Goal: Information Seeking & Learning: Learn about a topic

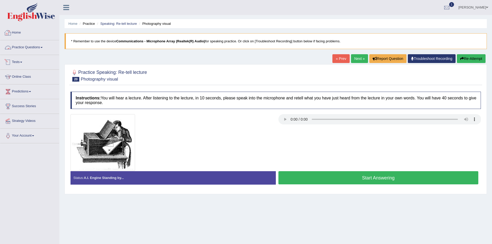
click at [52, 55] on li "Practice Questions Speaking Practice Read Aloud Repeat Sentence Describe Image …" at bounding box center [29, 47] width 59 height 15
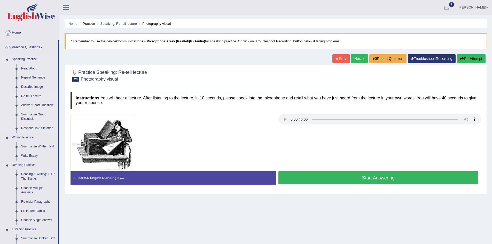
click at [34, 94] on link "Re-tell Lecture" at bounding box center [38, 96] width 39 height 9
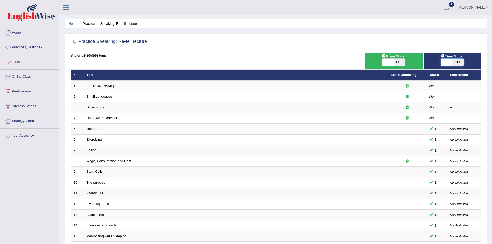
click at [448, 62] on span at bounding box center [446, 62] width 11 height 7
checkbox input "true"
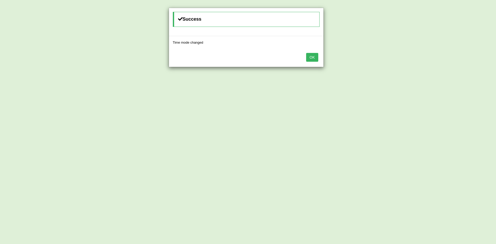
click at [313, 56] on button "OK" at bounding box center [312, 57] width 12 height 9
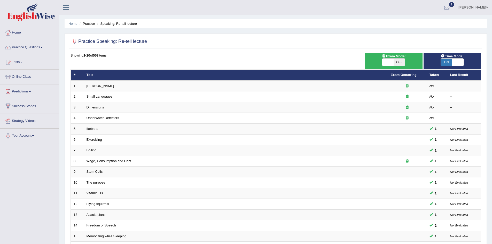
click at [397, 63] on span "OFF" at bounding box center [399, 62] width 11 height 7
checkbox input "true"
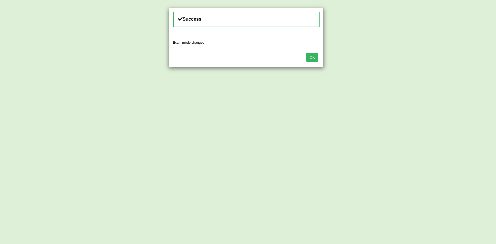
click at [316, 57] on button "OK" at bounding box center [312, 57] width 12 height 9
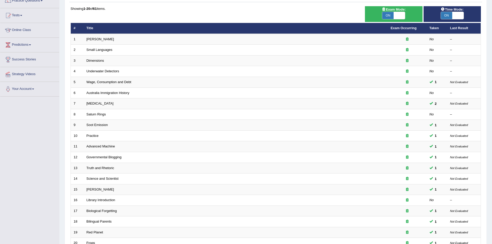
scroll to position [98, 0]
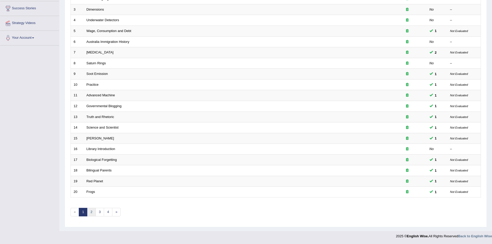
click at [90, 212] on link "2" at bounding box center [91, 212] width 9 height 9
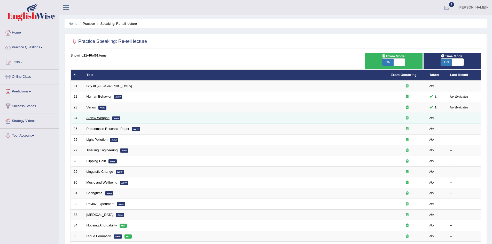
click at [98, 120] on link "A New Weapon" at bounding box center [98, 118] width 23 height 4
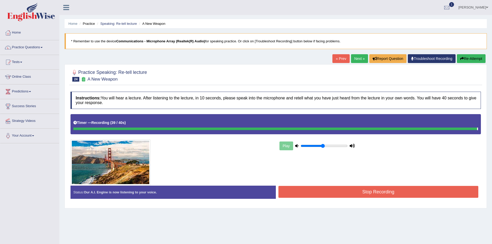
click at [362, 191] on button "Stop Recording" at bounding box center [378, 192] width 200 height 12
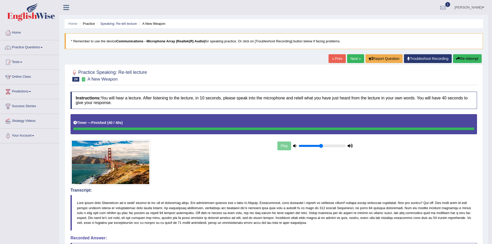
click at [351, 58] on link "Next »" at bounding box center [355, 58] width 17 height 9
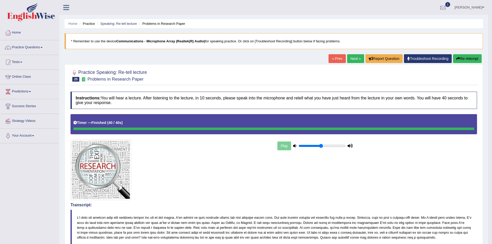
click at [356, 61] on link "Next »" at bounding box center [355, 58] width 17 height 9
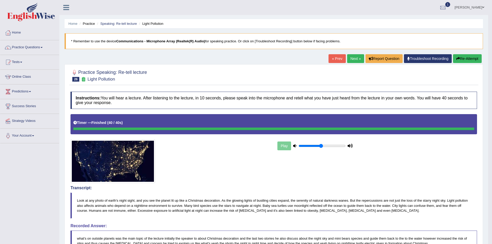
click at [352, 58] on link "Next »" at bounding box center [355, 58] width 17 height 9
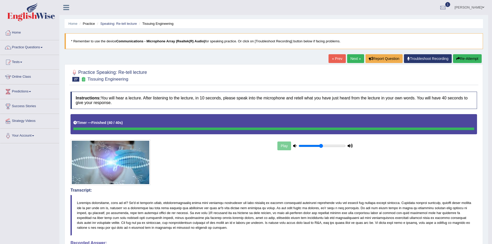
click at [351, 56] on link "Next »" at bounding box center [355, 58] width 17 height 9
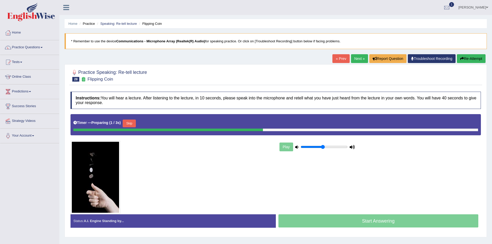
scroll to position [26, 0]
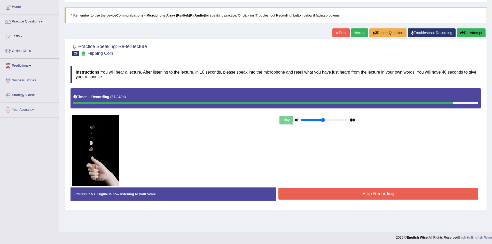
click at [363, 196] on button "Stop Recording" at bounding box center [378, 194] width 200 height 12
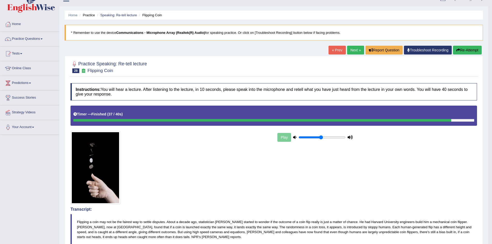
scroll to position [0, 0]
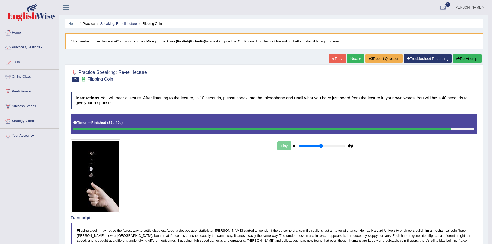
click at [45, 47] on link "Practice Questions" at bounding box center [29, 46] width 59 height 13
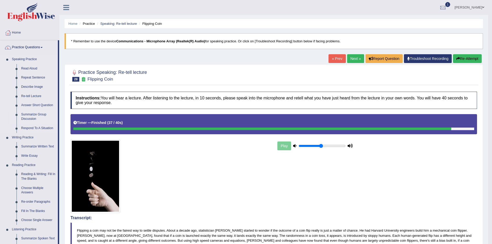
click at [30, 119] on link "Summarize Group Discussion" at bounding box center [38, 117] width 39 height 14
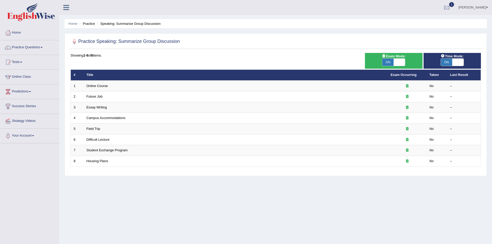
click at [400, 63] on span at bounding box center [399, 62] width 11 height 7
checkbox input "false"
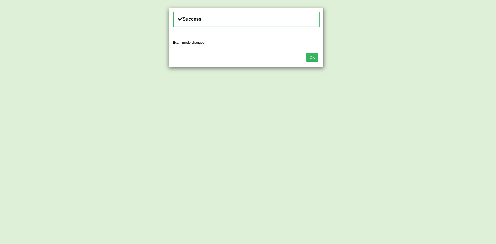
click at [312, 53] on button "OK" at bounding box center [312, 57] width 12 height 9
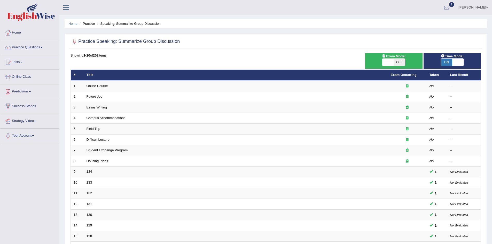
click at [393, 65] on span at bounding box center [387, 62] width 11 height 7
checkbox input "true"
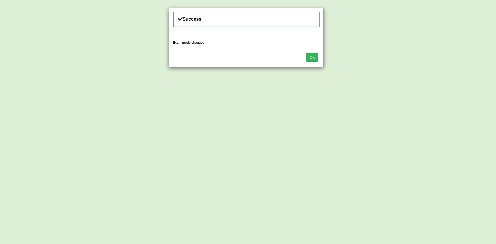
click at [317, 58] on button "OK" at bounding box center [312, 57] width 12 height 9
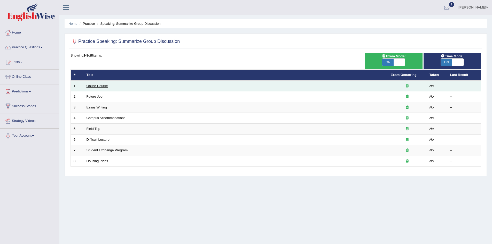
click at [100, 87] on link "Online Course" at bounding box center [97, 86] width 21 height 4
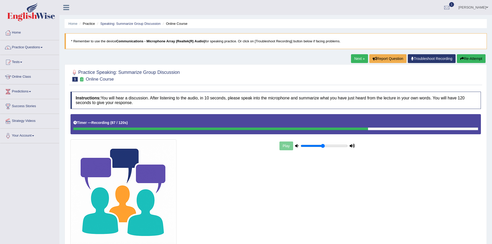
scroll to position [41, 0]
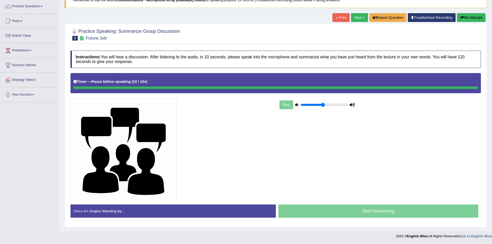
scroll to position [41, 0]
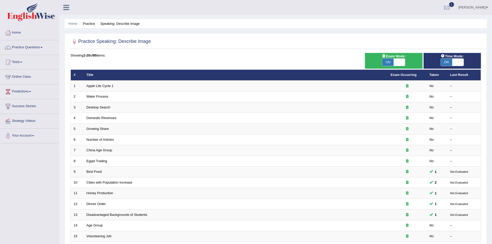
click at [398, 62] on span at bounding box center [399, 62] width 11 height 7
checkbox input "false"
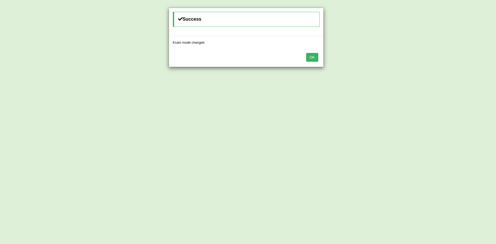
click at [310, 59] on button "OK" at bounding box center [312, 57] width 12 height 9
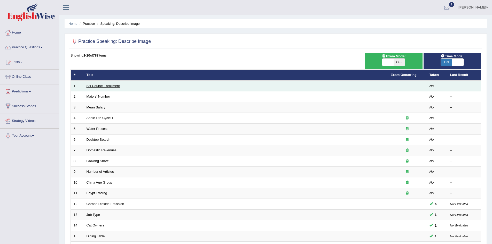
click at [104, 86] on link "Six Course Enrollment" at bounding box center [103, 86] width 33 height 4
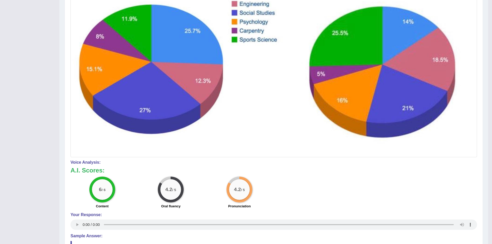
scroll to position [19, 0]
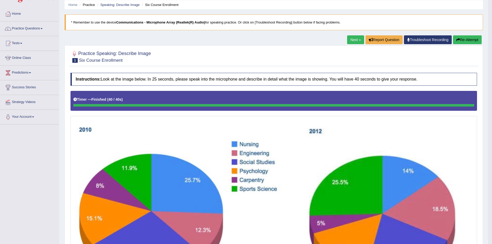
click at [348, 40] on link "Next »" at bounding box center [355, 39] width 17 height 9
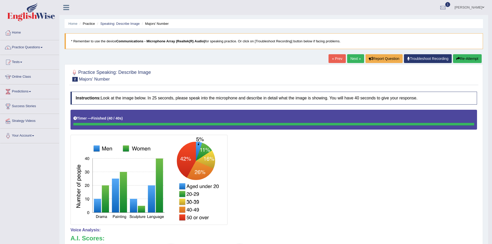
click at [359, 55] on link "Next »" at bounding box center [355, 58] width 17 height 9
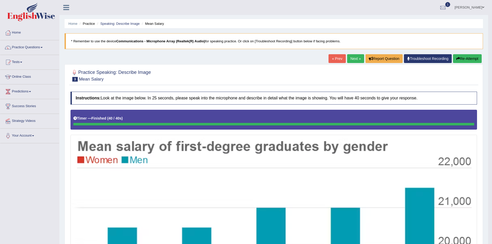
click at [354, 58] on link "Next »" at bounding box center [355, 58] width 17 height 9
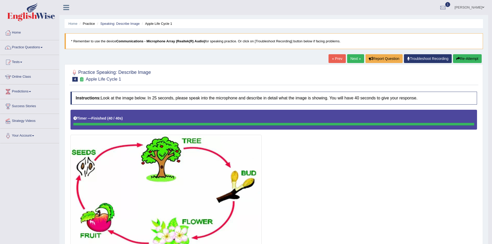
click at [350, 59] on link "Next »" at bounding box center [355, 58] width 17 height 9
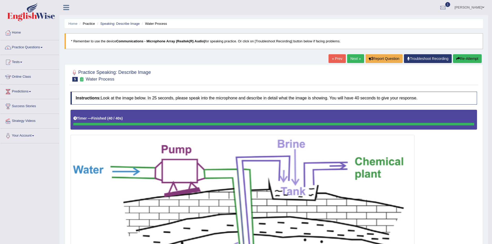
click at [350, 58] on link "Next »" at bounding box center [355, 58] width 17 height 9
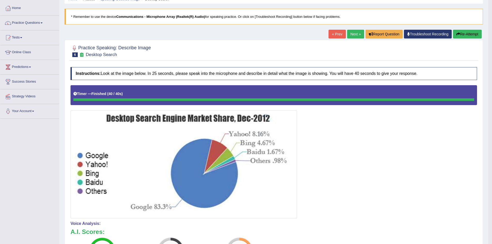
scroll to position [26, 0]
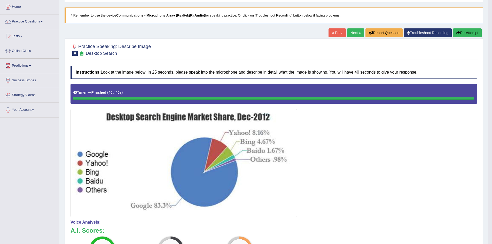
click at [470, 36] on button "Re-Attempt" at bounding box center [467, 32] width 29 height 9
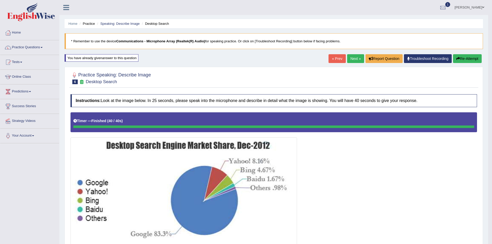
click at [352, 57] on link "Next »" at bounding box center [355, 58] width 17 height 9
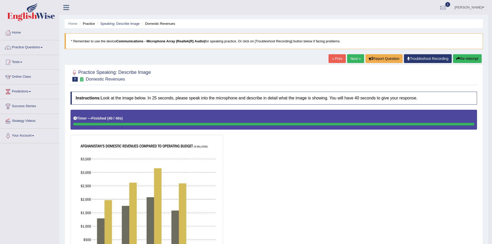
click at [468, 58] on button "Re-Attempt" at bounding box center [467, 58] width 29 height 9
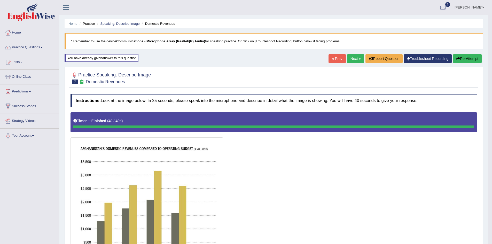
click at [350, 61] on link "Next »" at bounding box center [355, 58] width 17 height 9
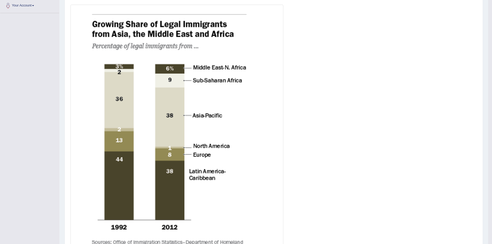
scroll to position [52, 0]
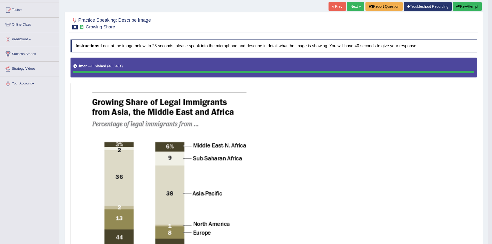
click at [350, 5] on link "Next »" at bounding box center [355, 6] width 17 height 9
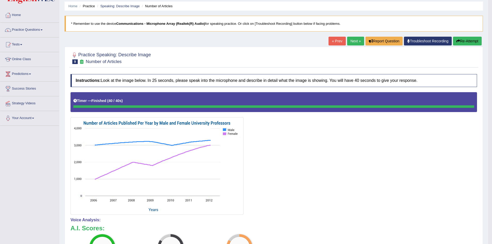
scroll to position [4, 0]
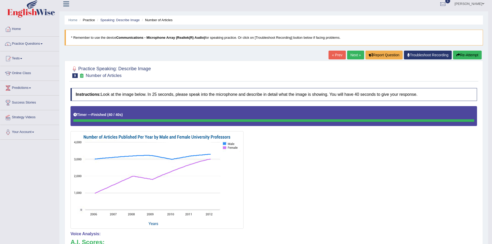
click at [352, 57] on link "Next »" at bounding box center [355, 55] width 17 height 9
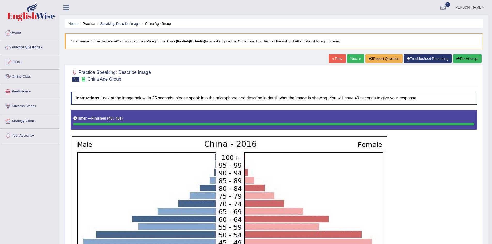
click at [32, 63] on link "Tests" at bounding box center [29, 61] width 59 height 13
click at [59, 44] on link "Practice Questions" at bounding box center [29, 46] width 59 height 13
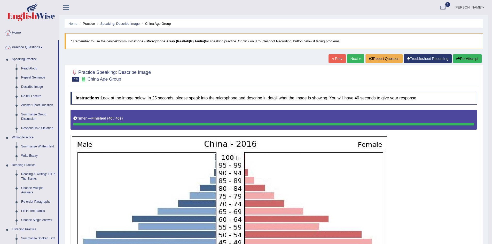
scroll to position [181, 0]
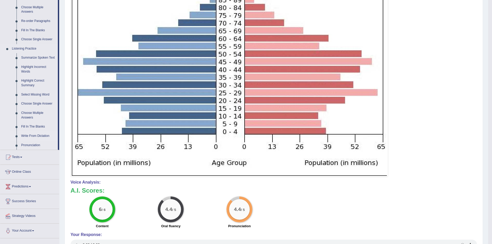
click at [44, 136] on link "Write From Dictation" at bounding box center [38, 135] width 39 height 9
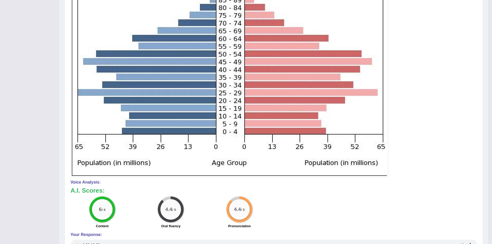
scroll to position [61, 0]
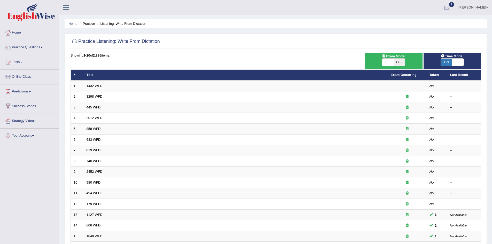
click at [394, 62] on span "OFF" at bounding box center [399, 62] width 11 height 7
checkbox input "true"
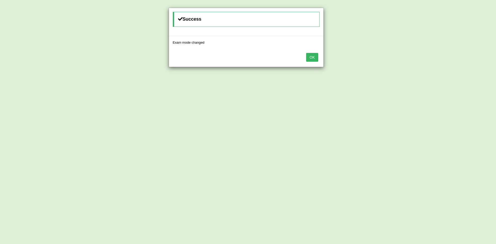
click at [313, 57] on button "OK" at bounding box center [312, 57] width 12 height 9
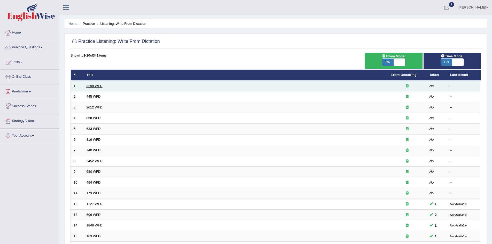
click at [93, 87] on link "3298 WFD" at bounding box center [95, 86] width 16 height 4
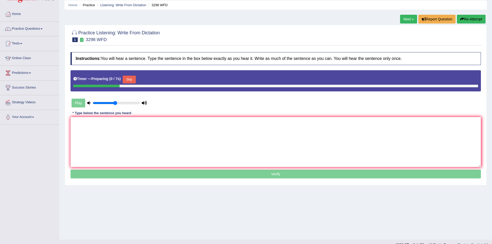
scroll to position [27, 0]
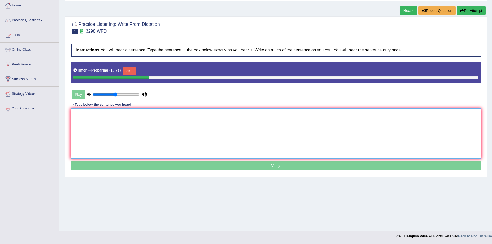
click at [206, 119] on textarea at bounding box center [276, 133] width 410 height 50
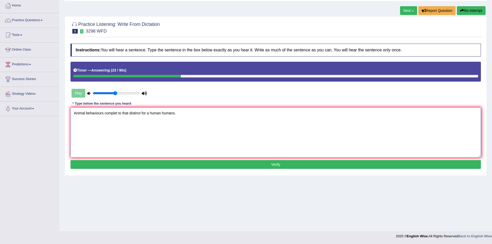
type textarea "Animal behaviours complet to that distinct for a human humans."
click at [272, 160] on button "Verify" at bounding box center [276, 164] width 410 height 9
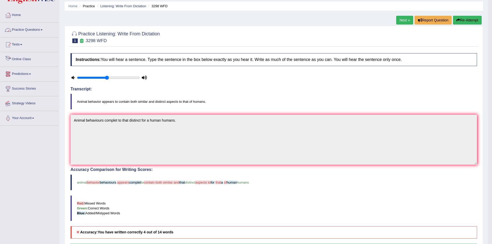
scroll to position [0, 0]
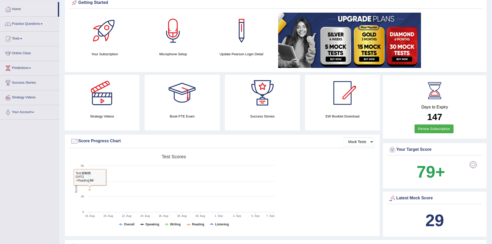
scroll to position [7, 0]
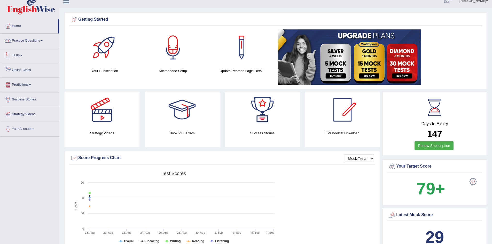
click at [43, 42] on link "Practice Questions" at bounding box center [29, 40] width 59 height 13
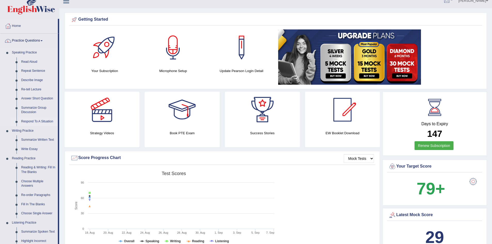
click at [40, 120] on link "Respond To A Situation" at bounding box center [38, 121] width 39 height 9
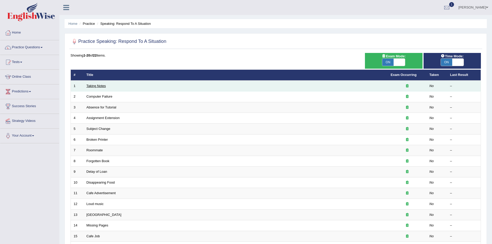
click at [101, 87] on link "Taking Notes" at bounding box center [96, 86] width 19 height 4
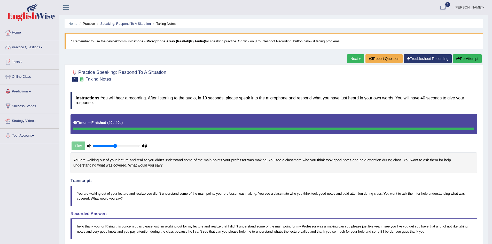
click at [347, 58] on link "Next »" at bounding box center [355, 58] width 17 height 9
click at [354, 59] on link "Next »" at bounding box center [355, 58] width 17 height 9
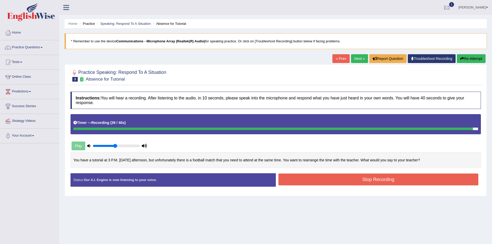
click at [376, 177] on button "Stop Recording" at bounding box center [378, 180] width 200 height 12
